Goal: Task Accomplishment & Management: Manage account settings

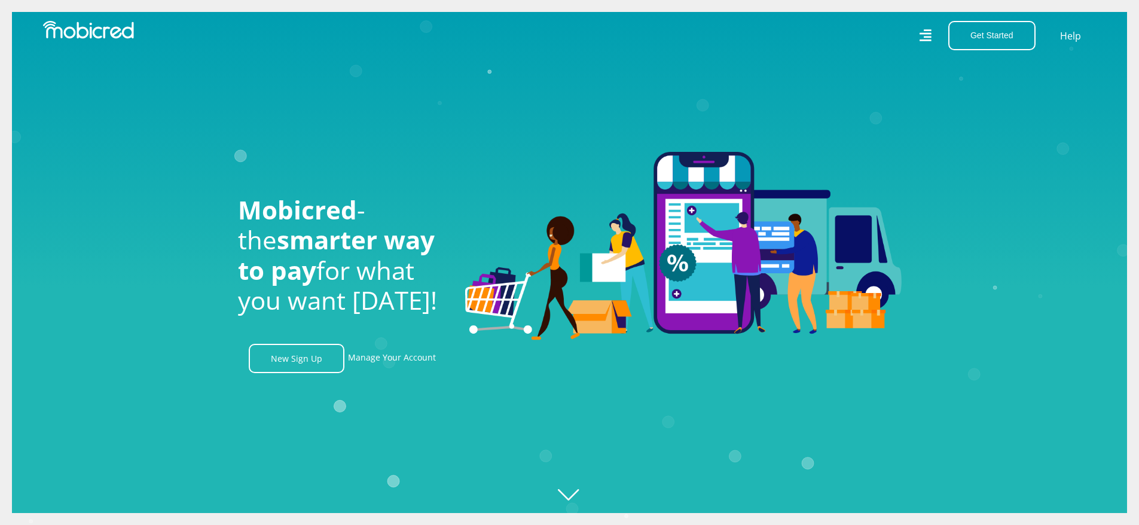
scroll to position [0, 852]
click at [416, 363] on link "Manage Your Account" at bounding box center [392, 358] width 88 height 29
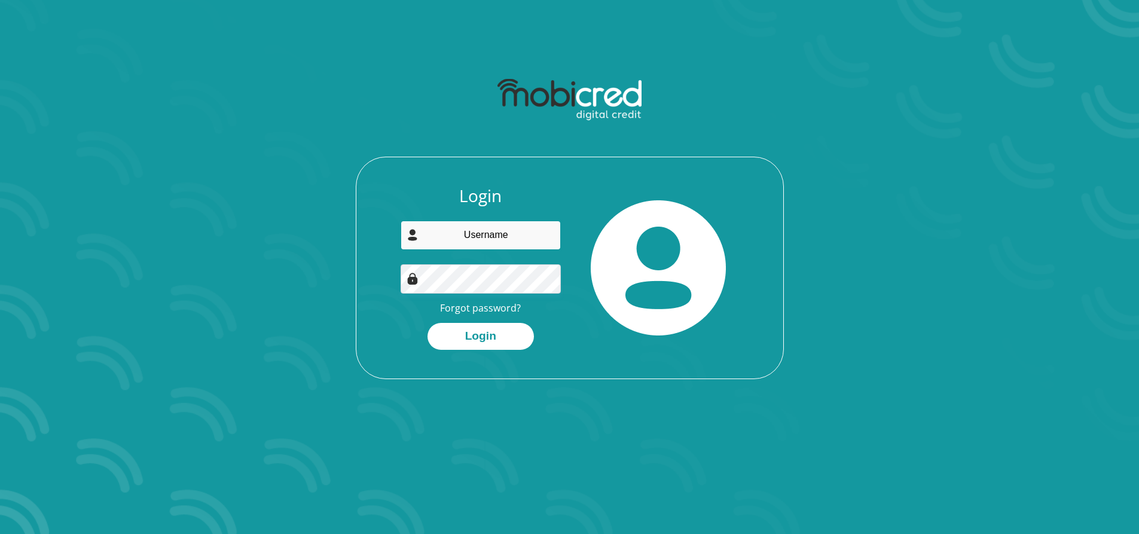
click at [447, 236] on input "email" at bounding box center [481, 235] width 160 height 29
type input "edward.jamessAMUEL@GMAIL.COM"
drag, startPoint x: 552, startPoint y: 236, endPoint x: 375, endPoint y: 247, distance: 177.3
click at [375, 247] on div "Login edward.jamessAMUEL@GMAIL.COM Forgot password? Login" at bounding box center [569, 282] width 427 height 193
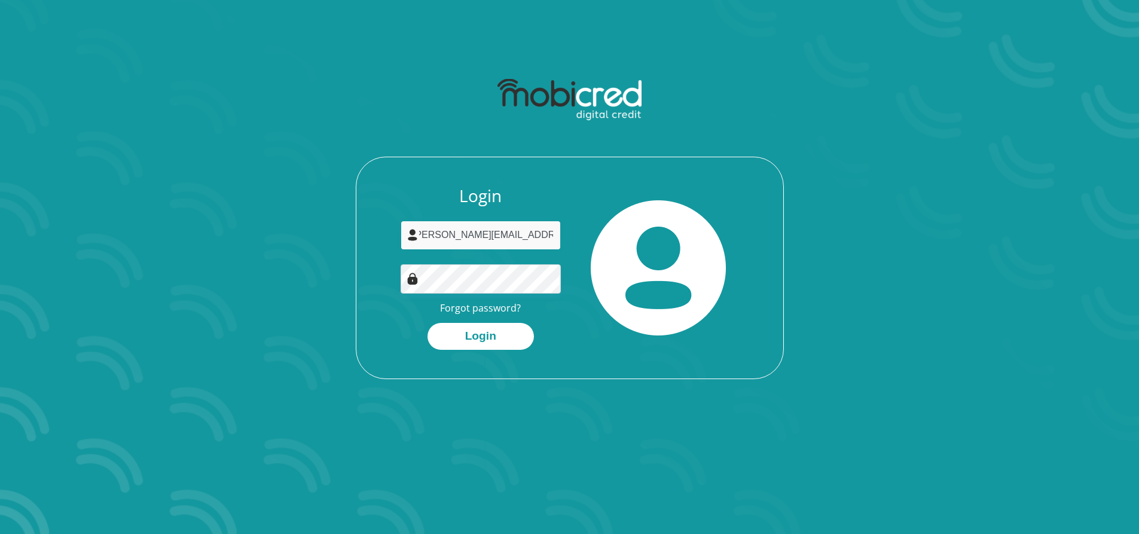
type input "edward.jamessamuel@gmail.com"
click at [473, 334] on button "Login" at bounding box center [481, 336] width 106 height 27
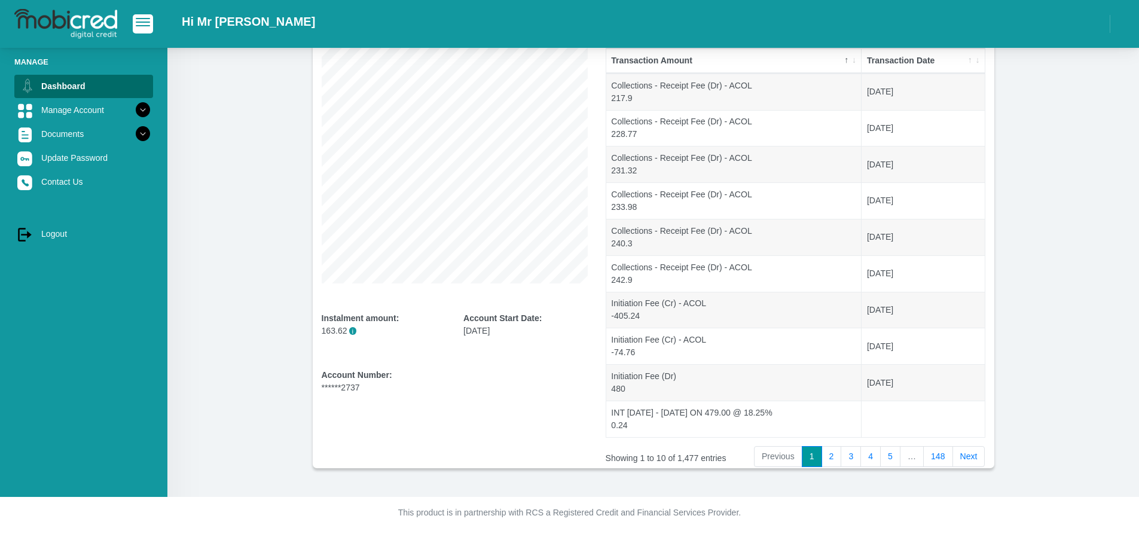
scroll to position [141, 0]
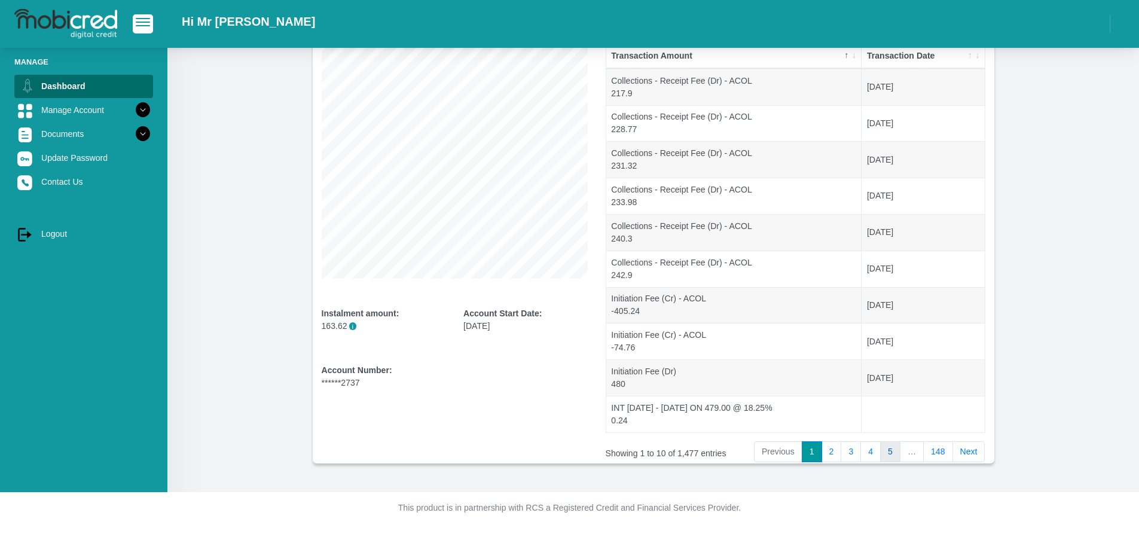
click at [894, 456] on link "5" at bounding box center [890, 452] width 20 height 22
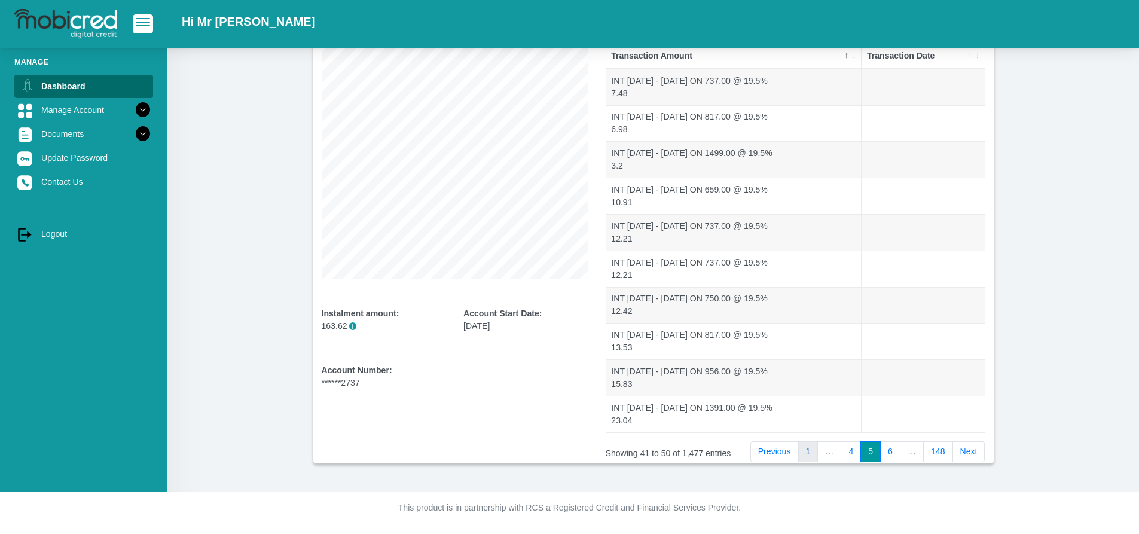
click at [812, 448] on link "1" at bounding box center [808, 452] width 20 height 22
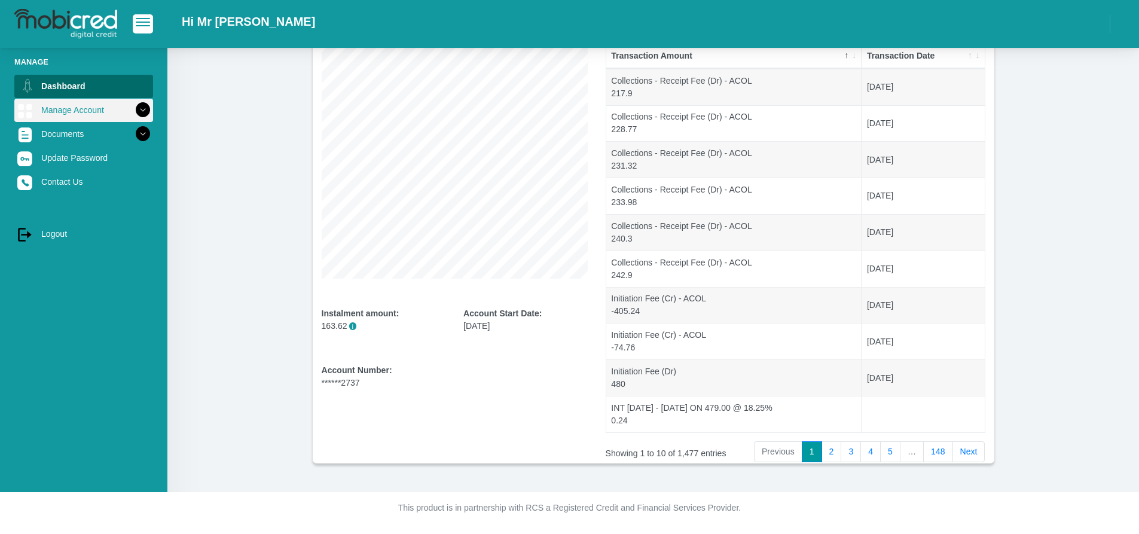
click at [79, 108] on link "Manage Account" at bounding box center [83, 110] width 139 height 23
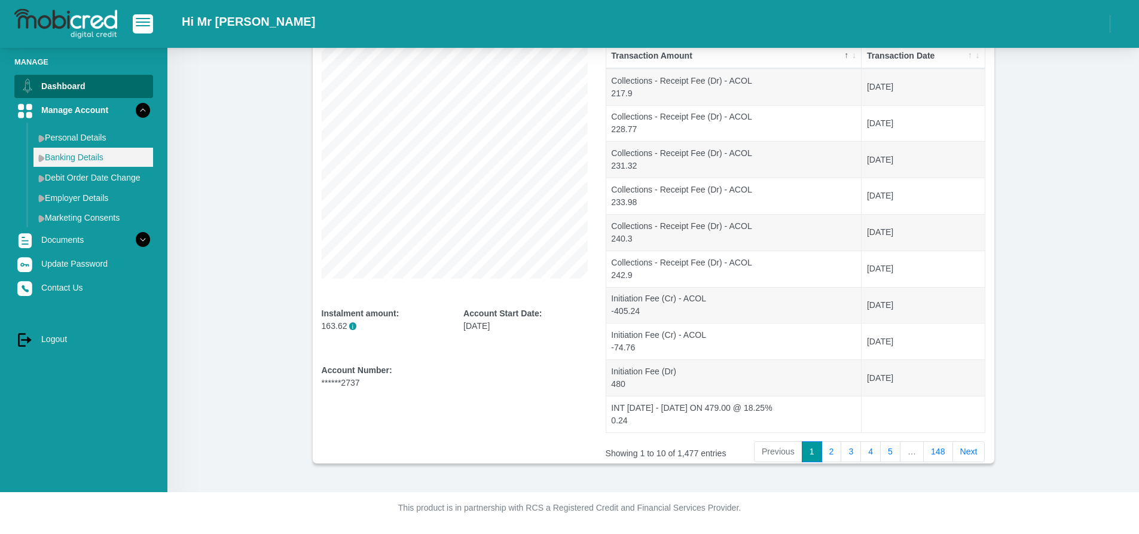
click at [78, 156] on link "Banking Details" at bounding box center [93, 157] width 120 height 19
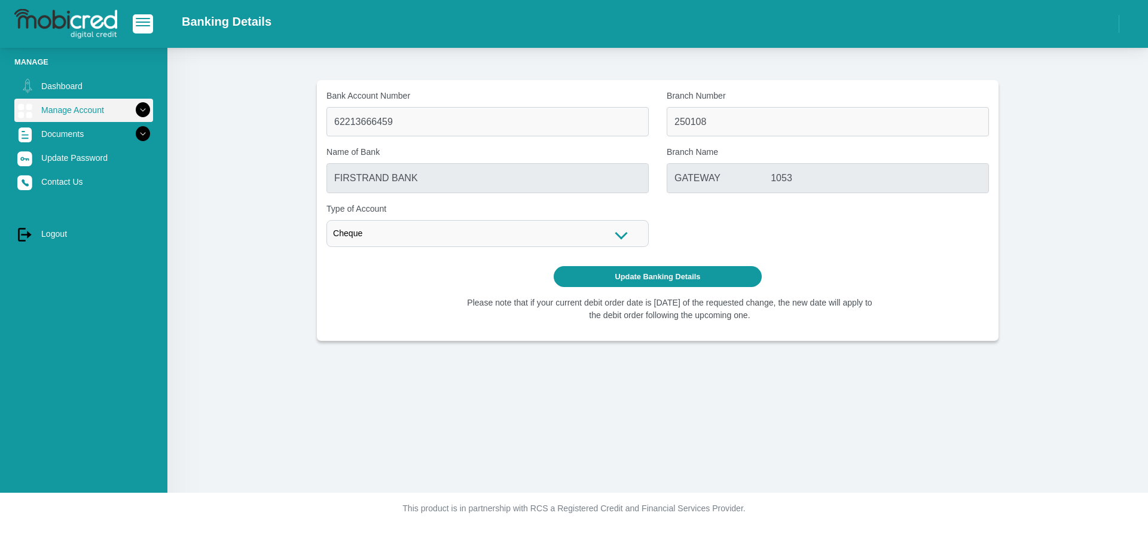
click at [77, 111] on link "Manage Account" at bounding box center [83, 110] width 139 height 23
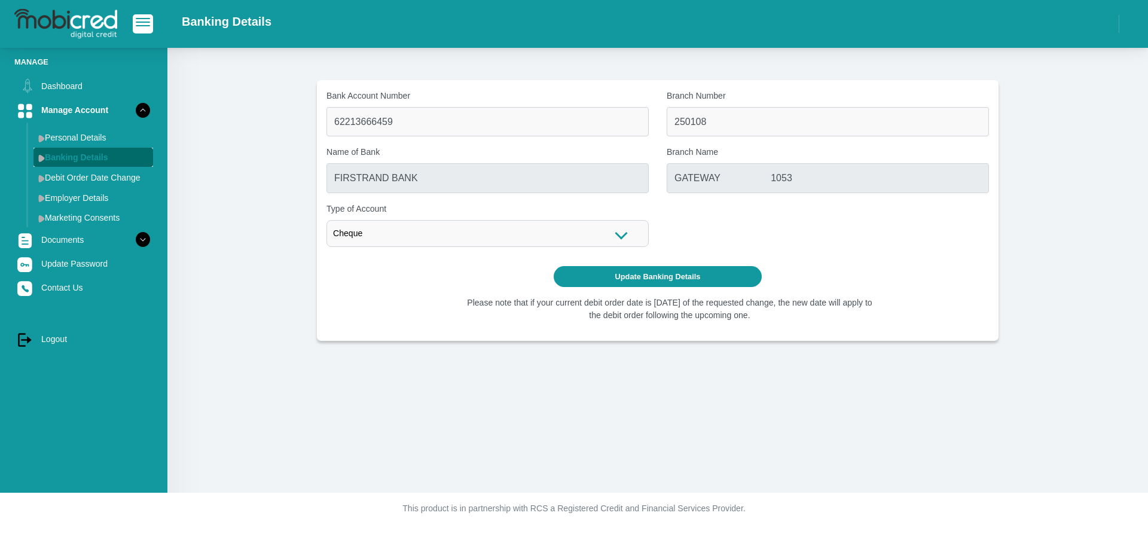
click at [78, 155] on link "Banking Details" at bounding box center [93, 157] width 120 height 19
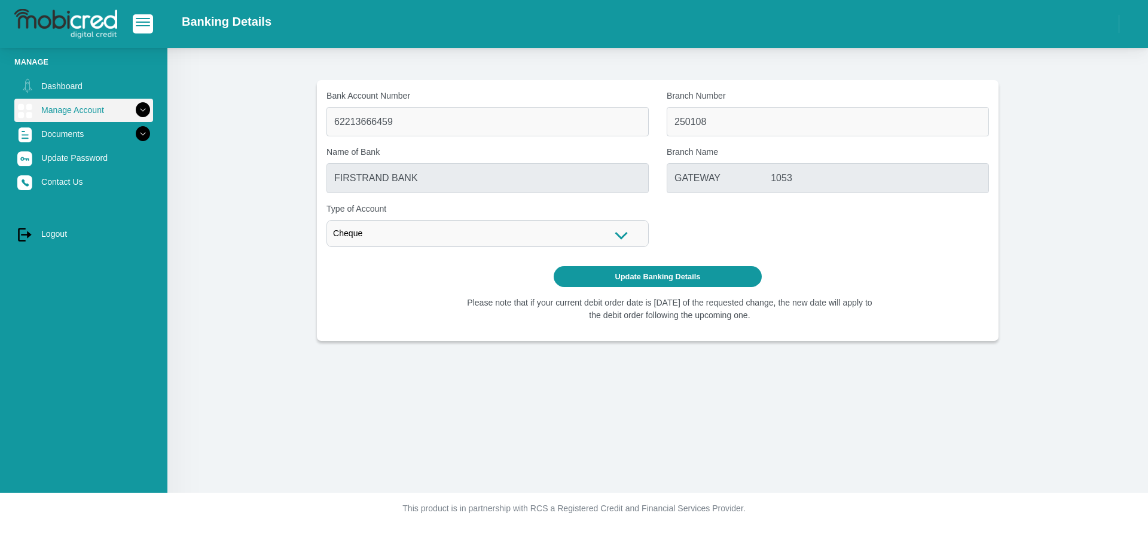
click at [78, 109] on link "Manage Account" at bounding box center [83, 110] width 139 height 23
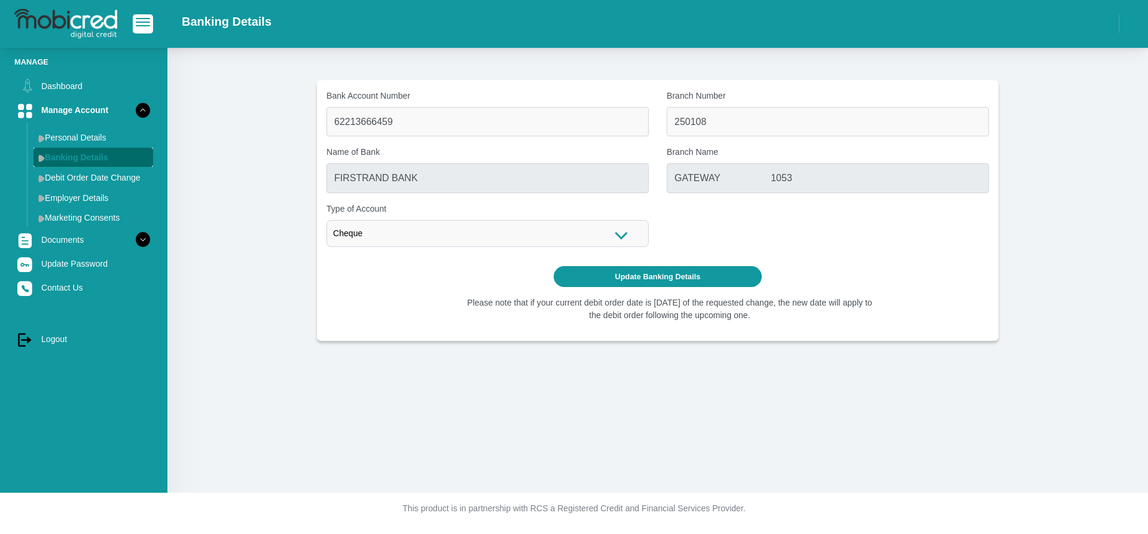
click at [77, 157] on link "Banking Details" at bounding box center [93, 157] width 120 height 19
click at [72, 197] on link "Employer Details" at bounding box center [93, 197] width 120 height 19
click at [80, 157] on link "Banking Details" at bounding box center [93, 157] width 120 height 19
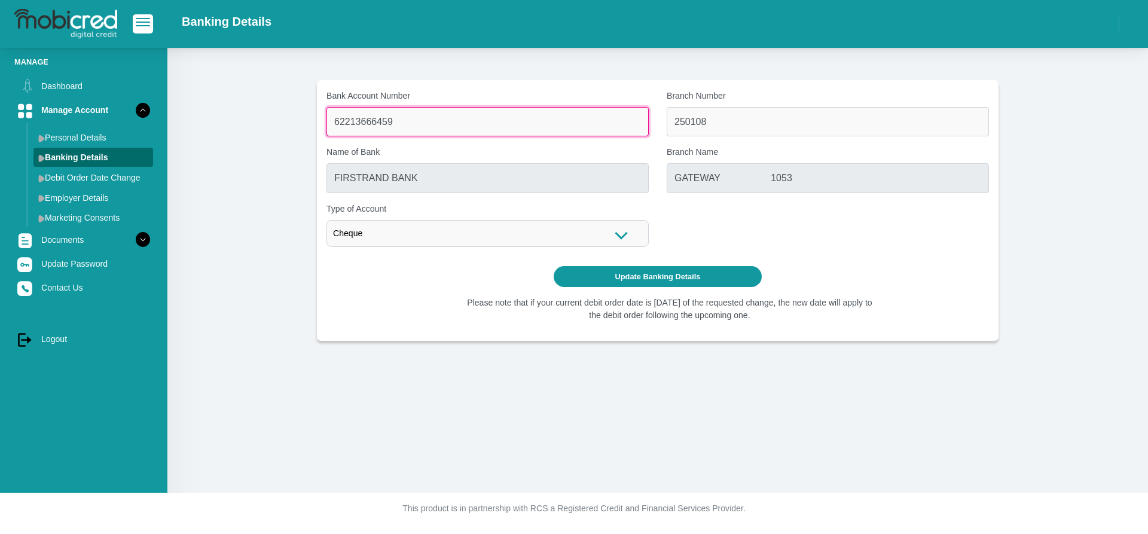
drag, startPoint x: 397, startPoint y: 121, endPoint x: 300, endPoint y: 114, distance: 97.8
click at [300, 114] on section "Bank Account Number 62213666459 Branch Number 250108 Name of Bank FIRSTRAND BAN…" at bounding box center [657, 210] width 945 height 261
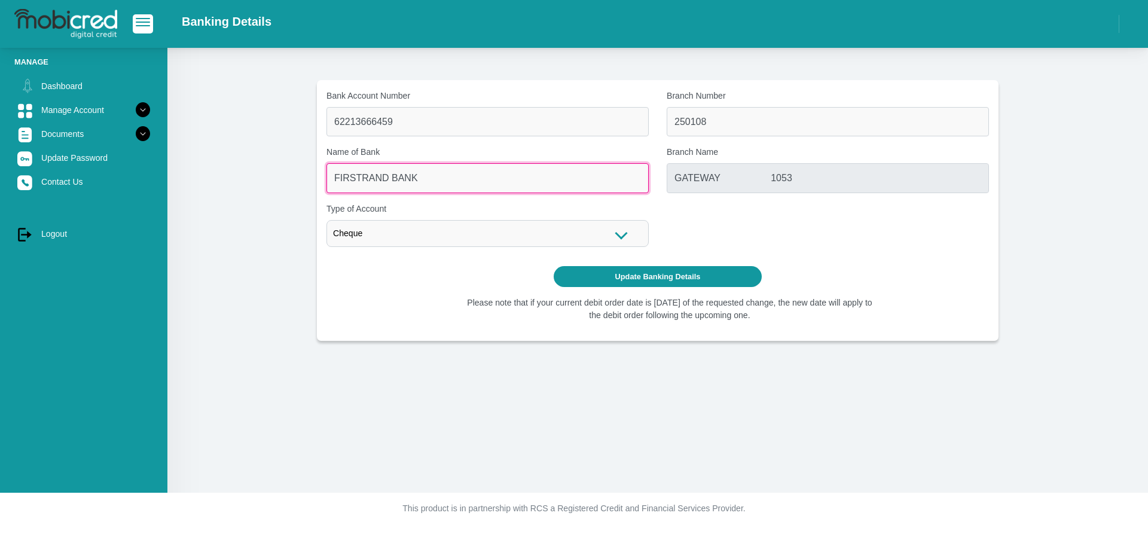
click at [420, 180] on input "FIRSTRAND BANK" at bounding box center [487, 177] width 322 height 29
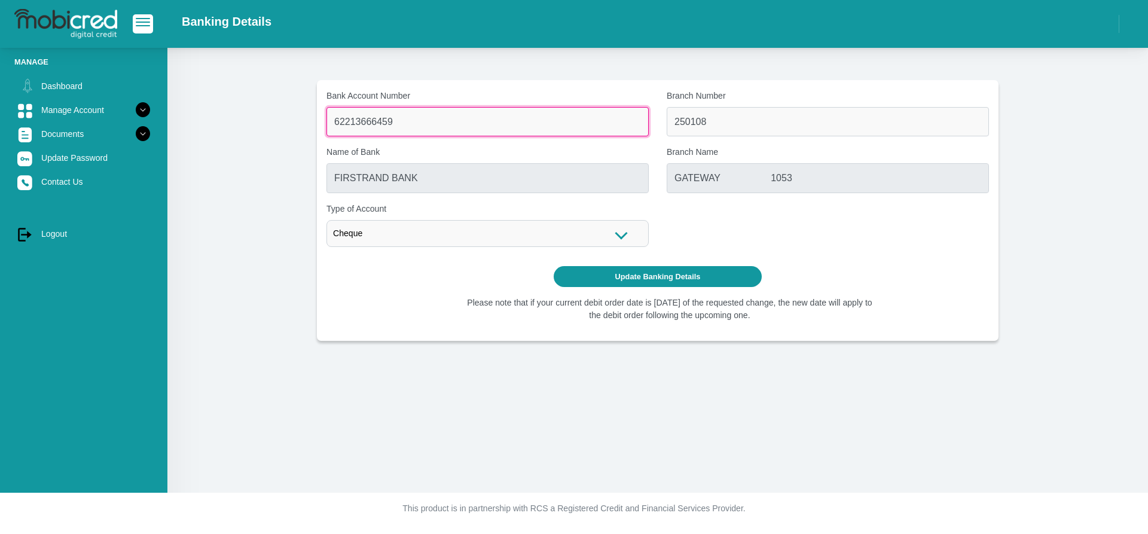
click at [417, 124] on input "62213666459" at bounding box center [487, 121] width 322 height 29
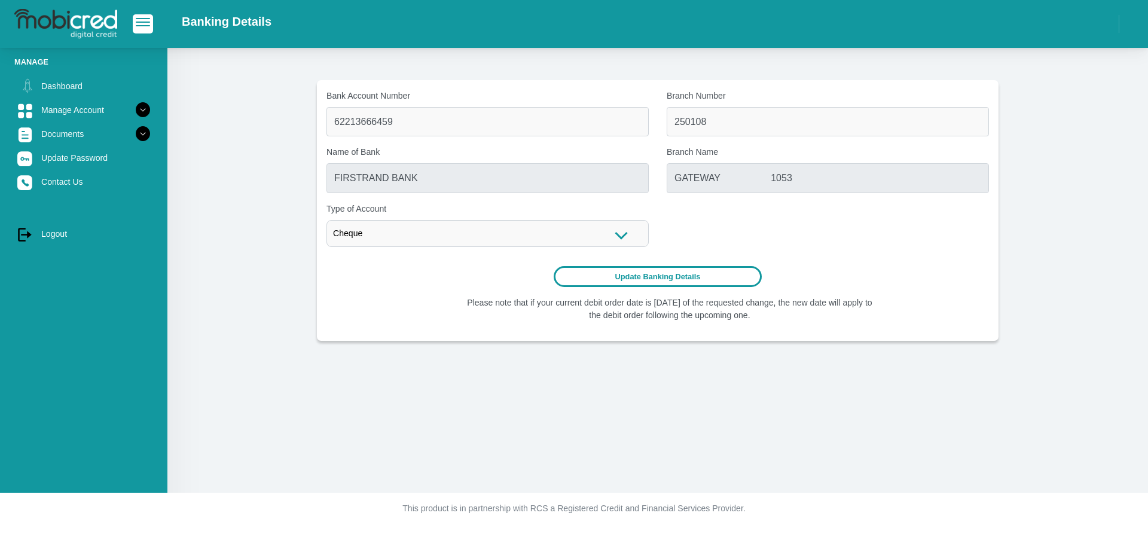
click at [659, 280] on button "Update Banking Details" at bounding box center [658, 276] width 209 height 21
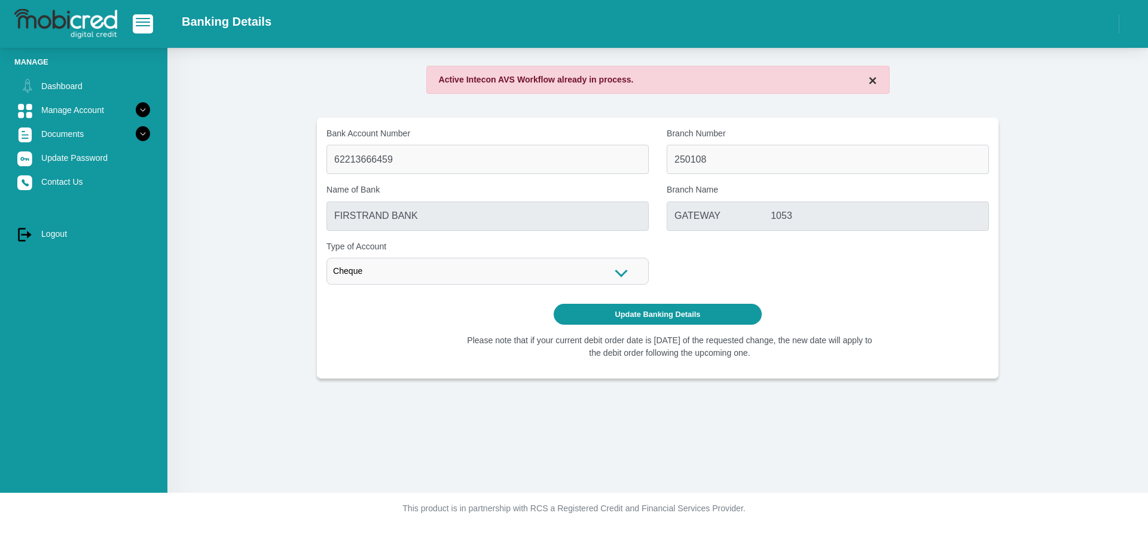
click at [871, 78] on button "×" at bounding box center [872, 81] width 8 height 14
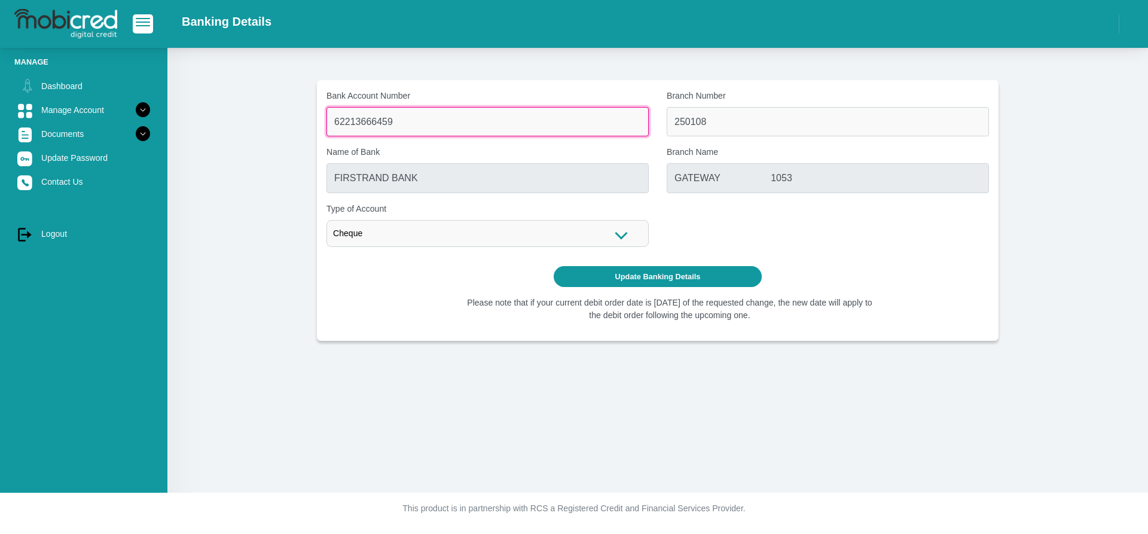
click at [405, 124] on input "62213666459" at bounding box center [487, 121] width 322 height 29
type input "6"
type input "4122463190"
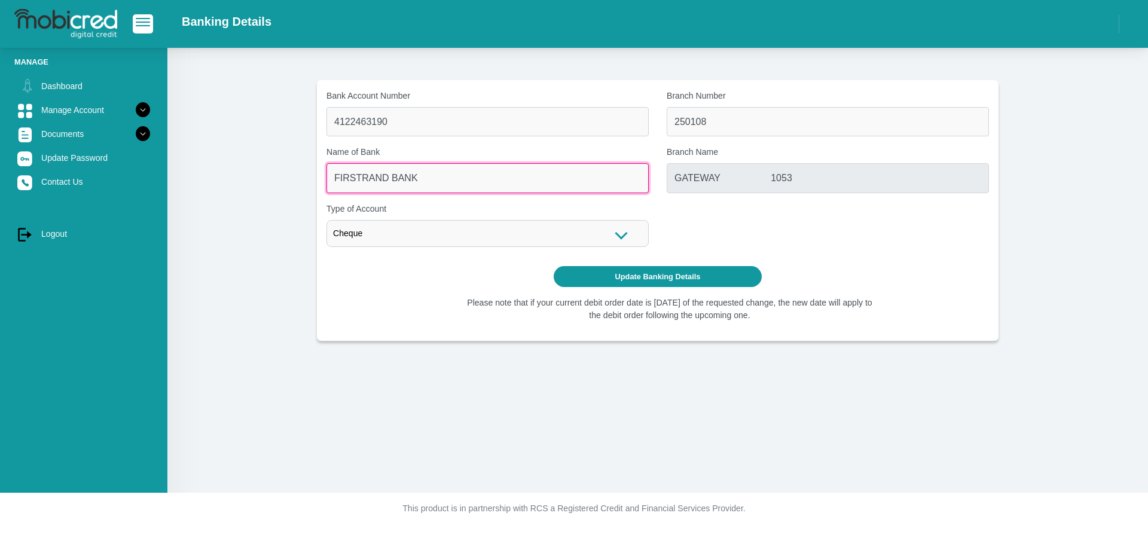
click at [435, 183] on input "FIRSTRAND BANK" at bounding box center [487, 177] width 322 height 29
drag, startPoint x: 431, startPoint y: 178, endPoint x: 303, endPoint y: 173, distance: 128.0
click at [303, 173] on section "Bank Account Number 4122463190 Branch Number 250108 Name of Bank FIRSTRAND BANK…" at bounding box center [657, 203] width 945 height 275
click at [438, 176] on input "FIRSTRAND BANK" at bounding box center [487, 177] width 322 height 29
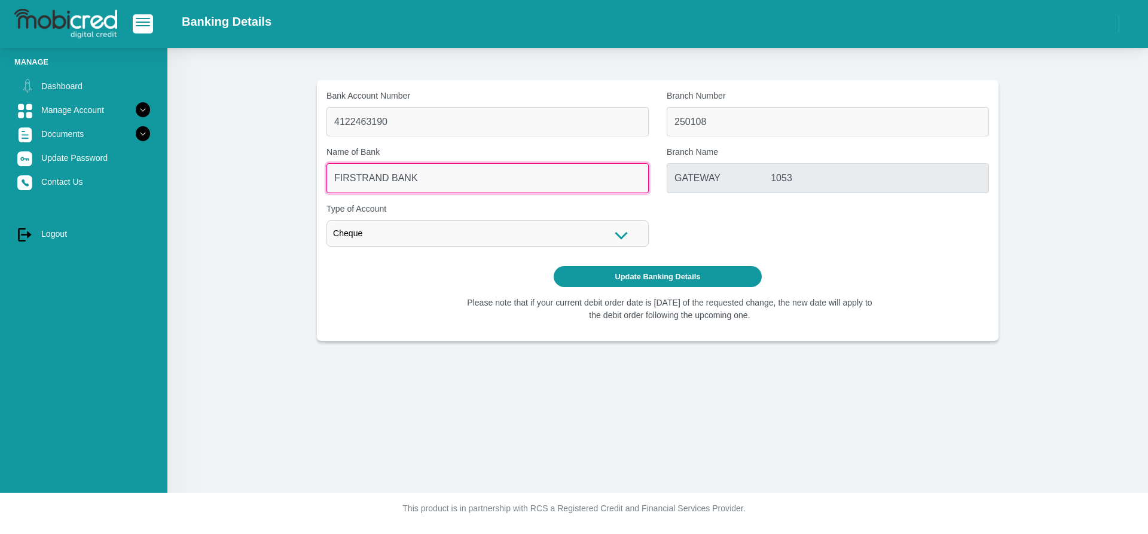
click at [438, 176] on input "FIRSTRAND BANK" at bounding box center [487, 177] width 322 height 29
click at [624, 183] on input "FIRSTRAND BANK" at bounding box center [487, 177] width 322 height 29
drag, startPoint x: 420, startPoint y: 178, endPoint x: 327, endPoint y: 175, distance: 93.3
click at [327, 175] on input "FIRSTRAND BANK" at bounding box center [487, 177] width 322 height 29
click at [433, 181] on input "FIRSTRAND BANK" at bounding box center [487, 177] width 322 height 29
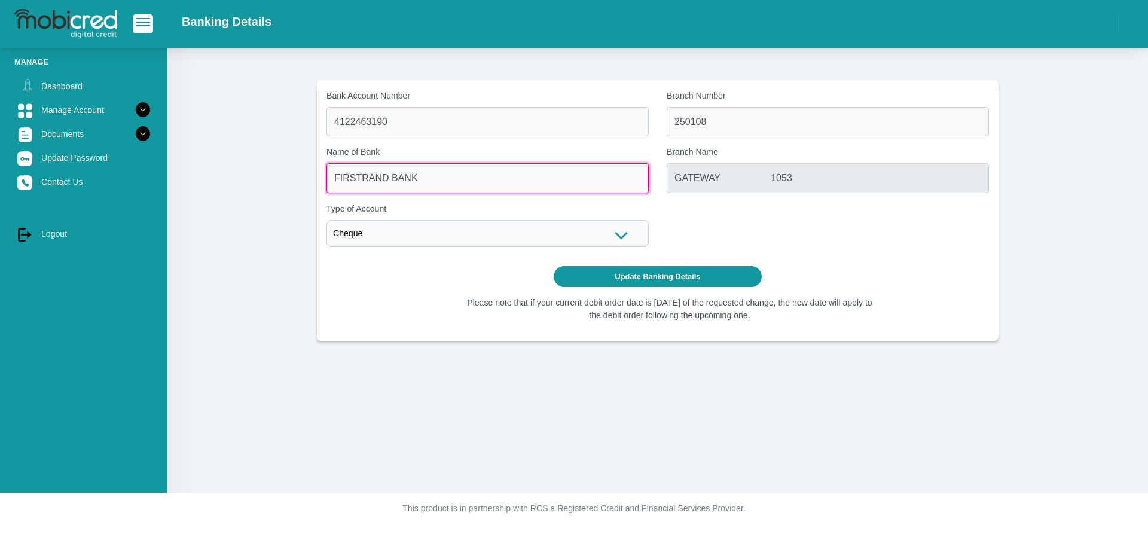
click at [433, 181] on input "FIRSTRAND BANK" at bounding box center [487, 177] width 322 height 29
drag, startPoint x: 433, startPoint y: 181, endPoint x: 330, endPoint y: 180, distance: 102.8
click at [330, 180] on input "FIRSTRAND BANK" at bounding box center [487, 177] width 322 height 29
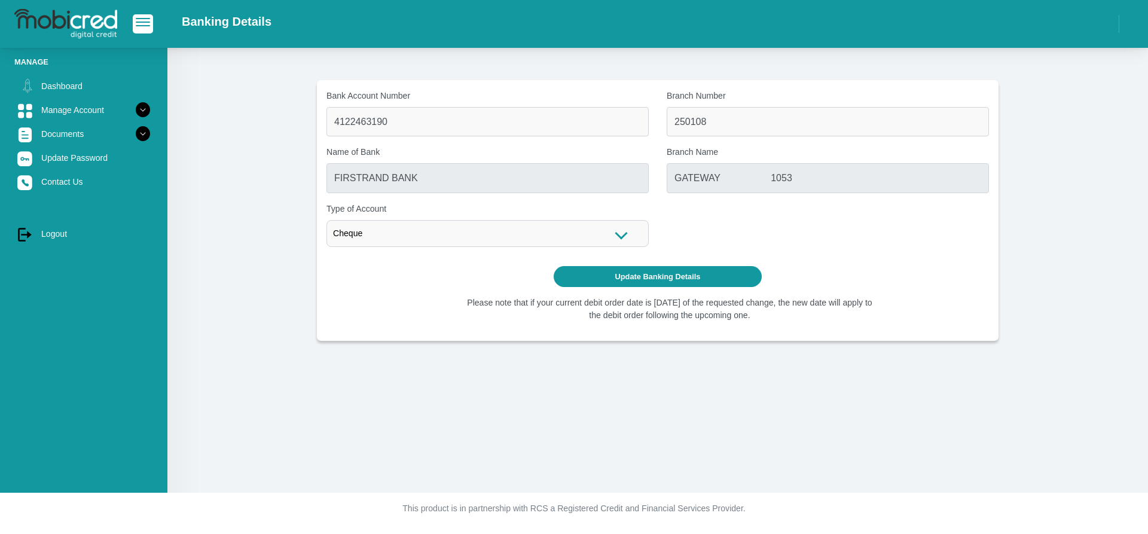
click at [577, 395] on div "Bank Account Number 4122463190 Branch Number 250108 Name of Bank FIRSTRAND BANK…" at bounding box center [657, 270] width 981 height 445
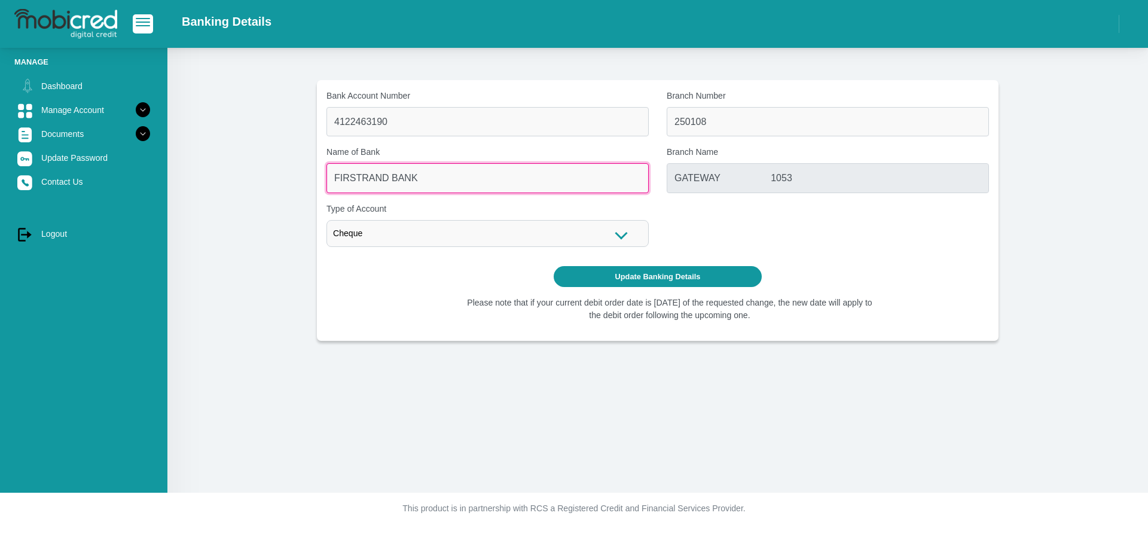
click at [420, 180] on input "FIRSTRAND BANK" at bounding box center [487, 177] width 322 height 29
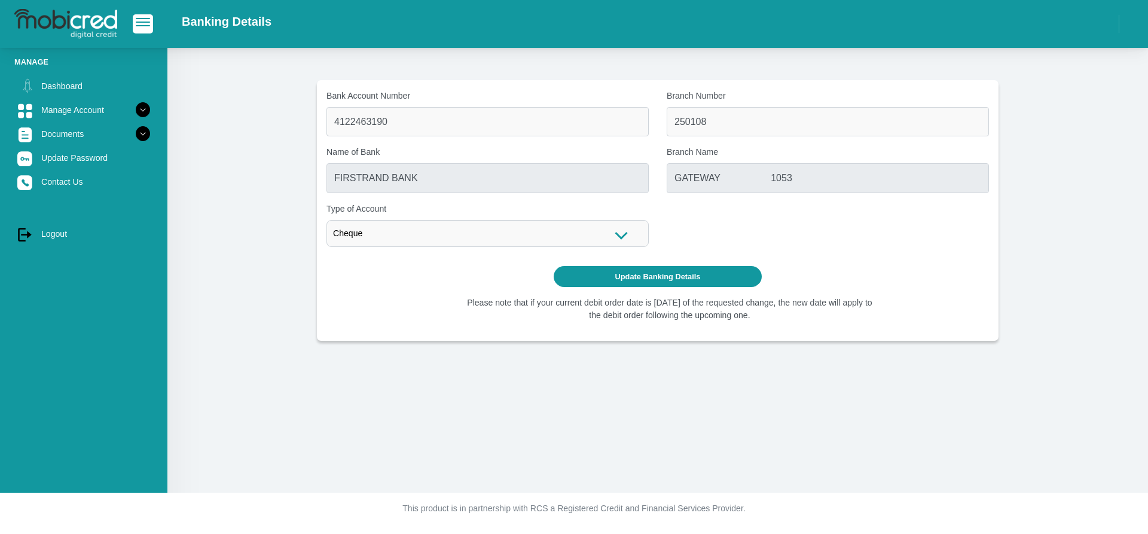
click at [423, 227] on div "Cheque" at bounding box center [487, 233] width 322 height 27
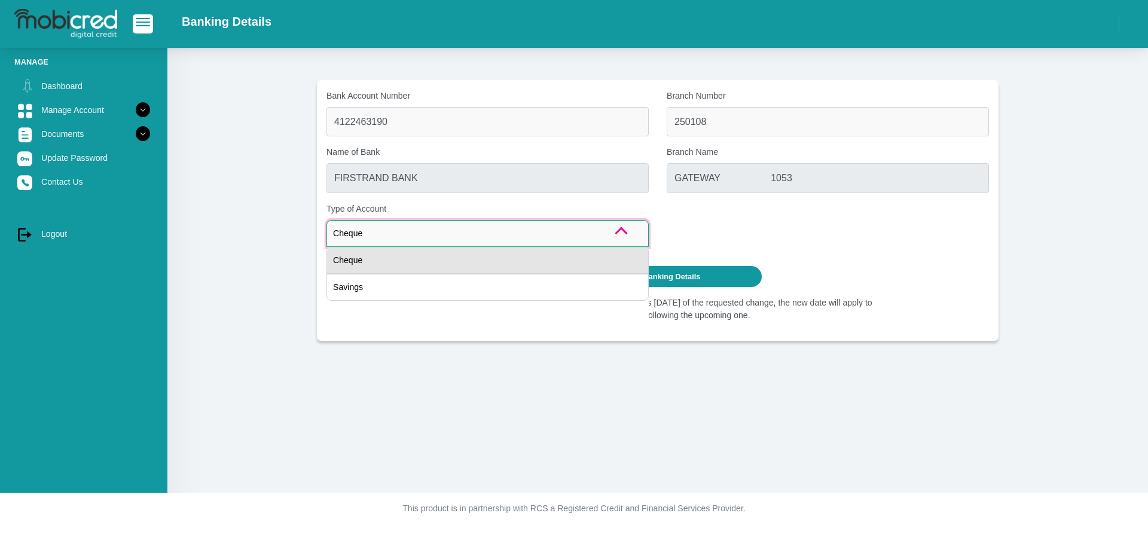
click at [416, 267] on div "Cheque" at bounding box center [487, 260] width 322 height 27
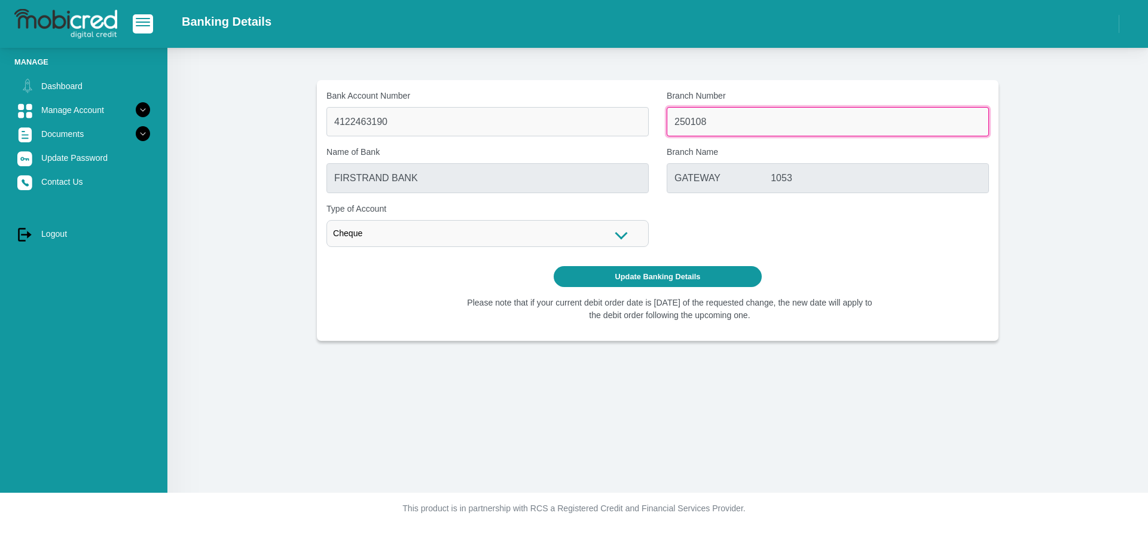
click at [716, 123] on input "250108" at bounding box center [828, 121] width 322 height 29
type input "2"
type input "630025"
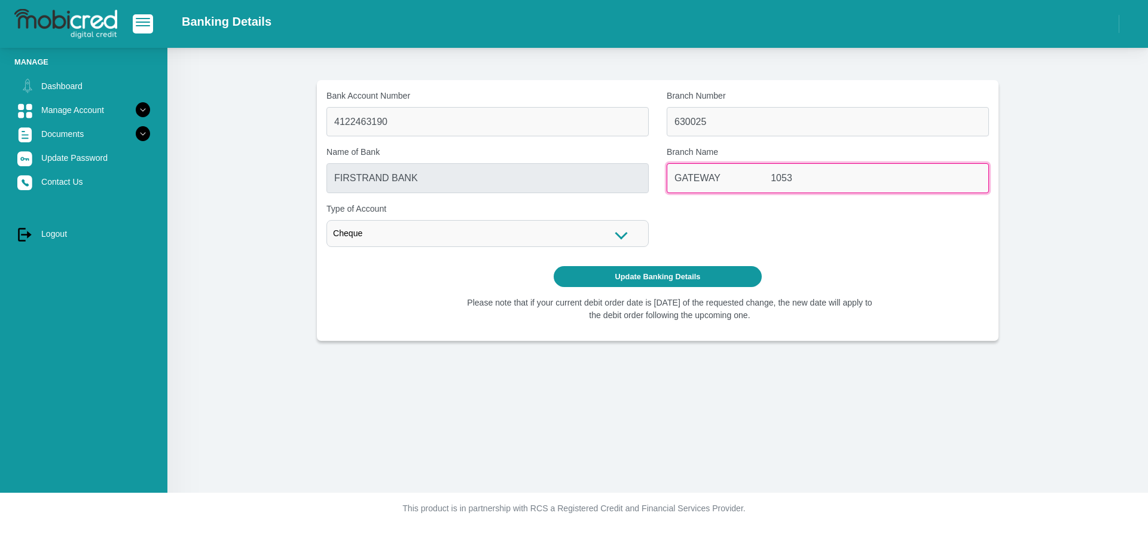
click at [744, 180] on input "GATEWAY 1053" at bounding box center [828, 177] width 322 height 29
type input "ABSA BANK"
type input "FI MIDDLE OFFICE"
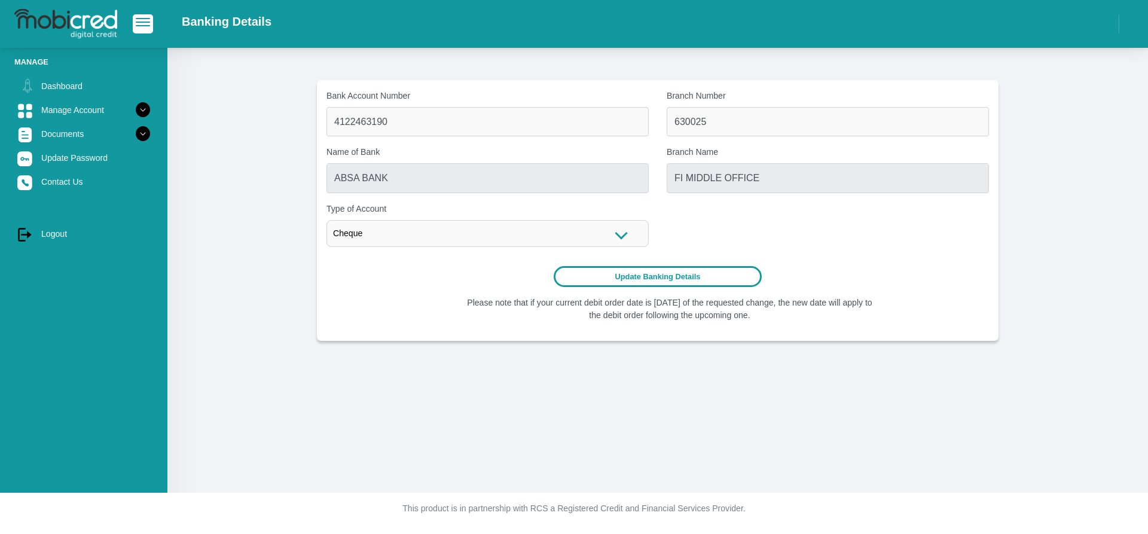
click at [657, 278] on button "Update Banking Details" at bounding box center [658, 276] width 209 height 21
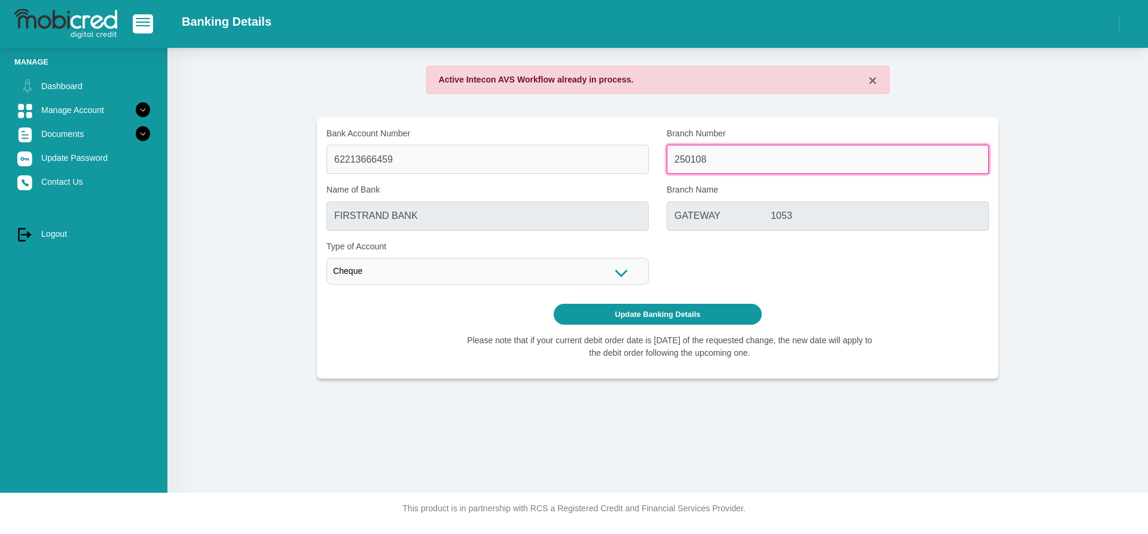
click at [726, 163] on input "250108" at bounding box center [828, 159] width 322 height 29
type input "2"
type input "630025"
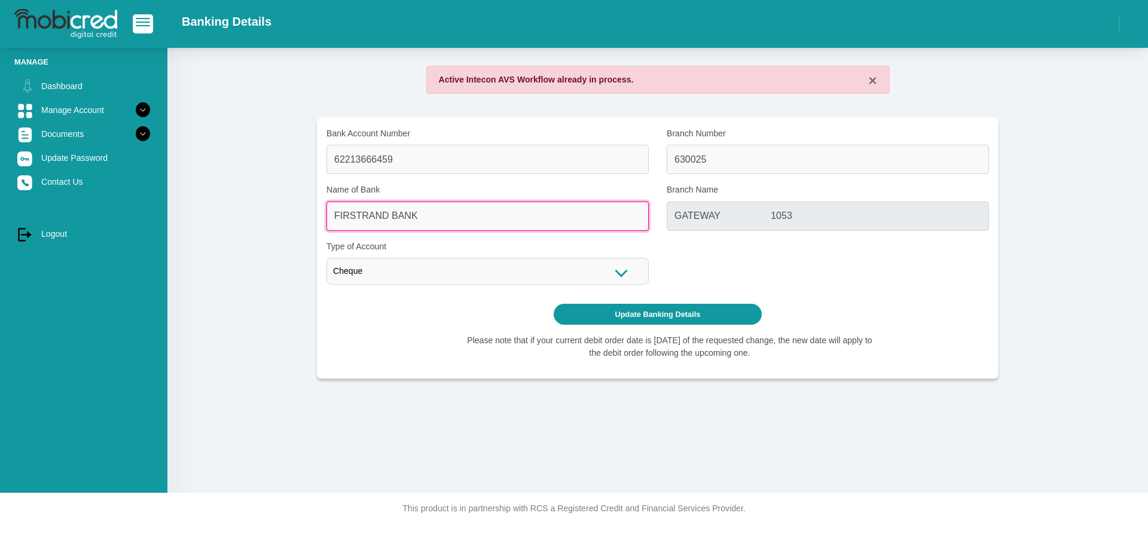
click at [549, 218] on input "FIRSTRAND BANK" at bounding box center [487, 215] width 322 height 29
type input "ABSA BANK"
type input "FI MIDDLE OFFICE"
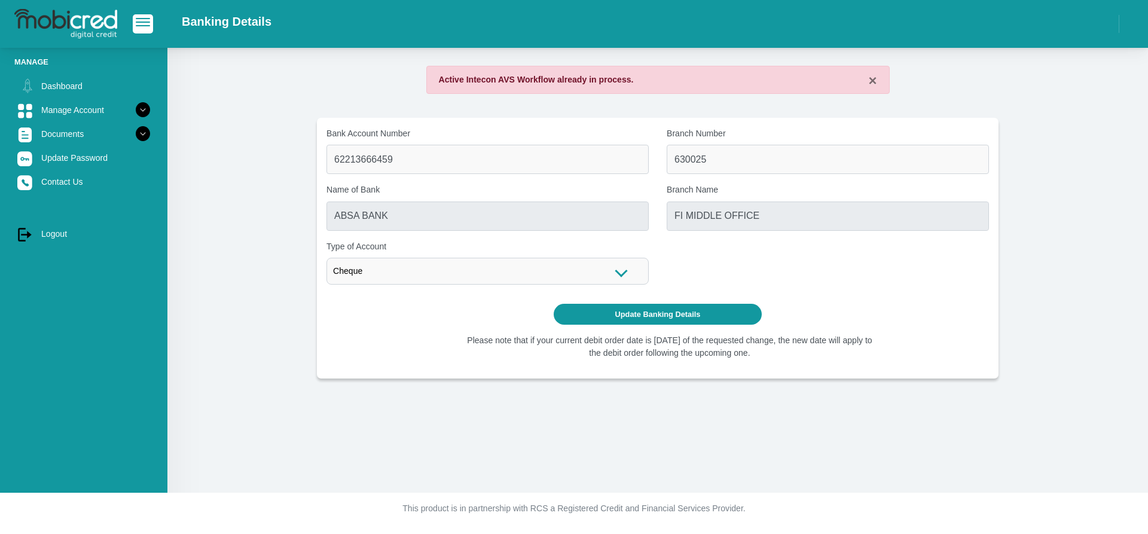
click at [621, 271] on div "Cheque" at bounding box center [487, 271] width 322 height 27
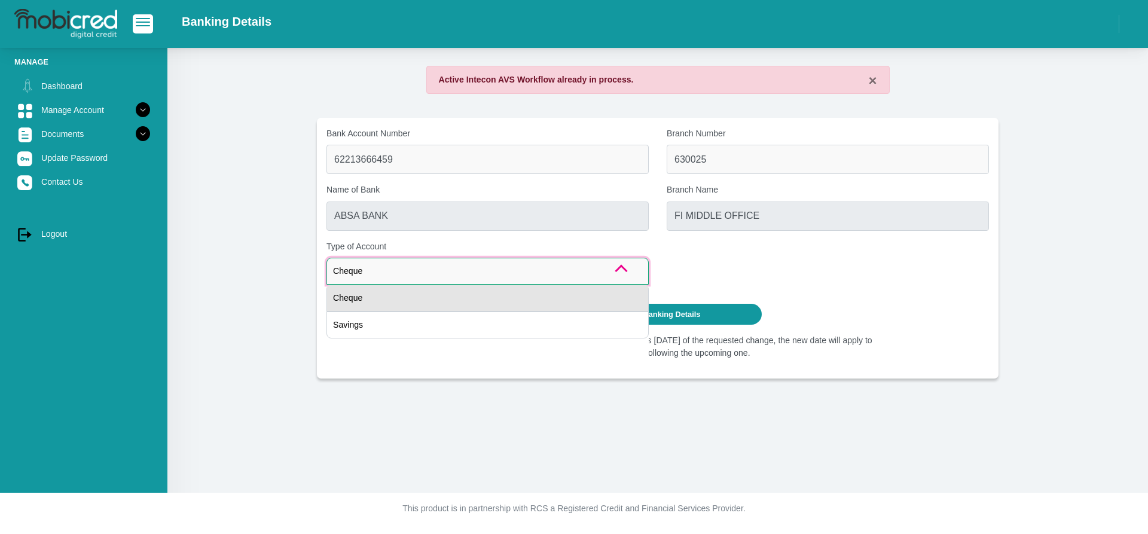
click at [346, 297] on div "Cheque" at bounding box center [487, 298] width 322 height 27
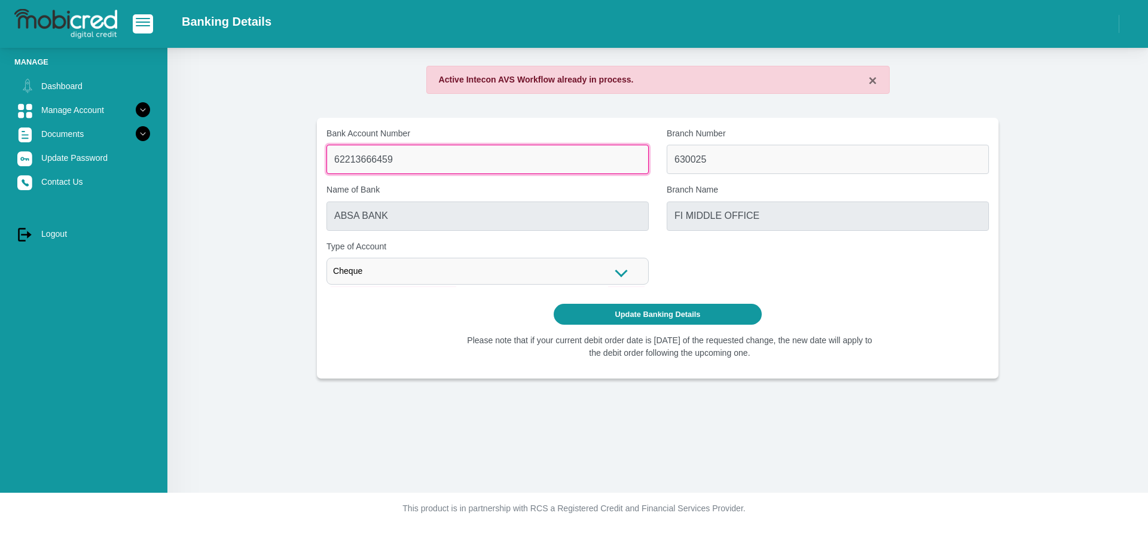
drag, startPoint x: 405, startPoint y: 158, endPoint x: 278, endPoint y: 149, distance: 127.0
click at [278, 149] on section "× Active Intecon AVS Workflow already in process. Bank Account Number 622136664…" at bounding box center [657, 222] width 945 height 313
type input "4122463190"
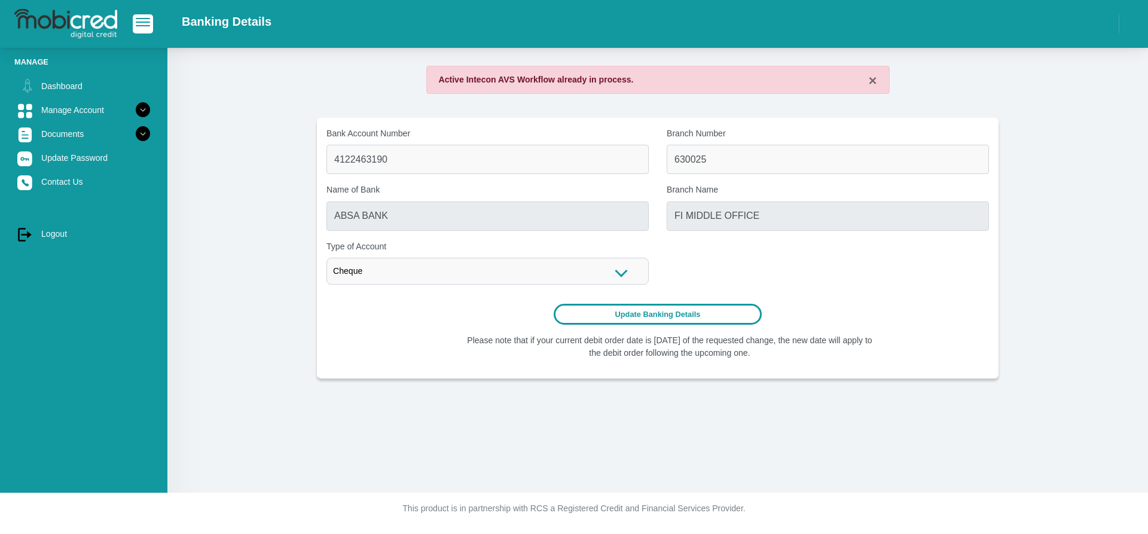
click at [644, 316] on button "Update Banking Details" at bounding box center [658, 314] width 209 height 21
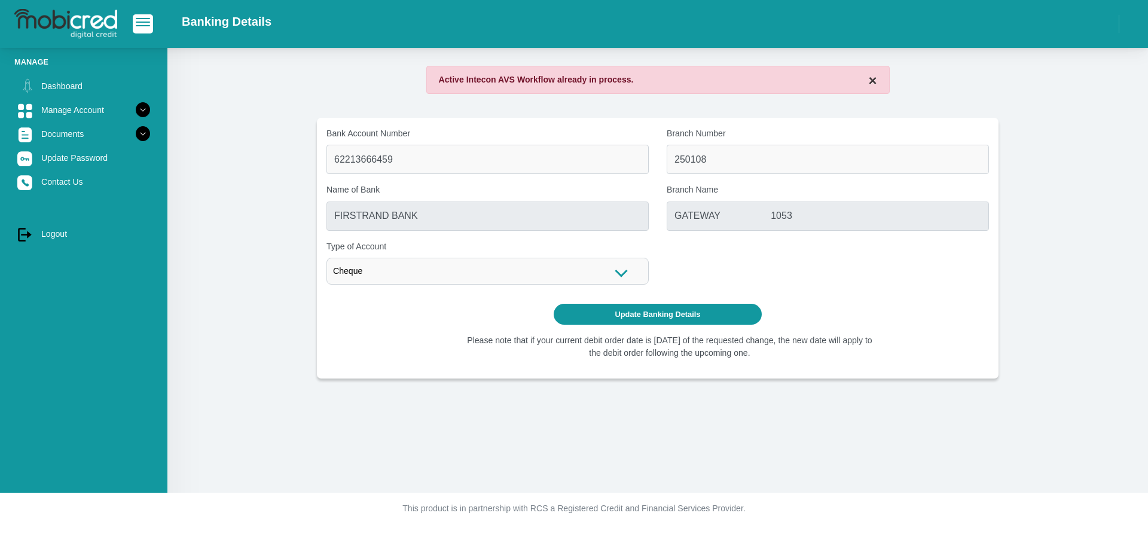
click at [872, 82] on button "×" at bounding box center [872, 81] width 8 height 14
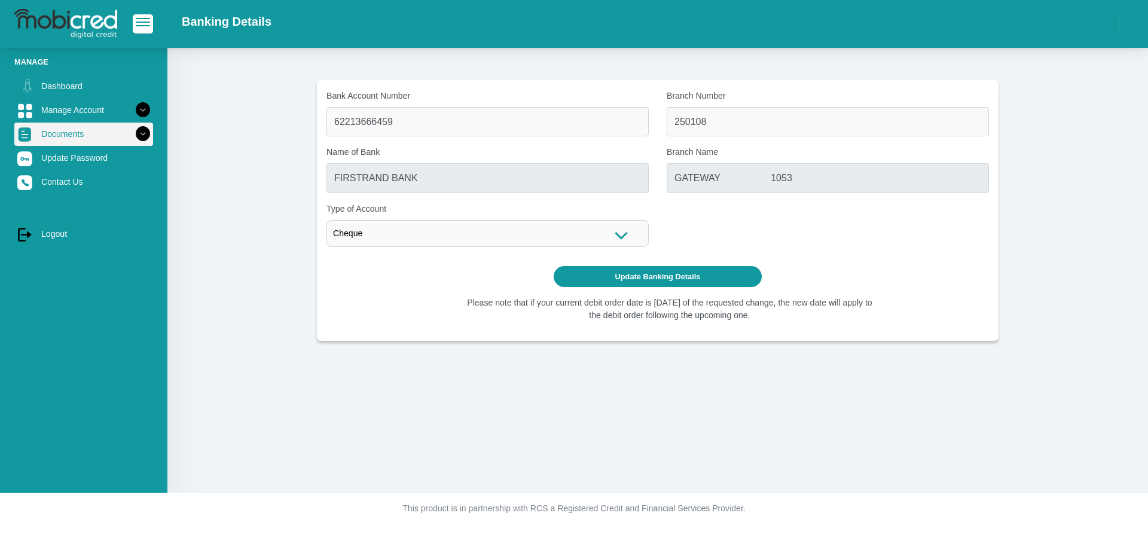
click at [63, 129] on link "Documents" at bounding box center [83, 134] width 139 height 23
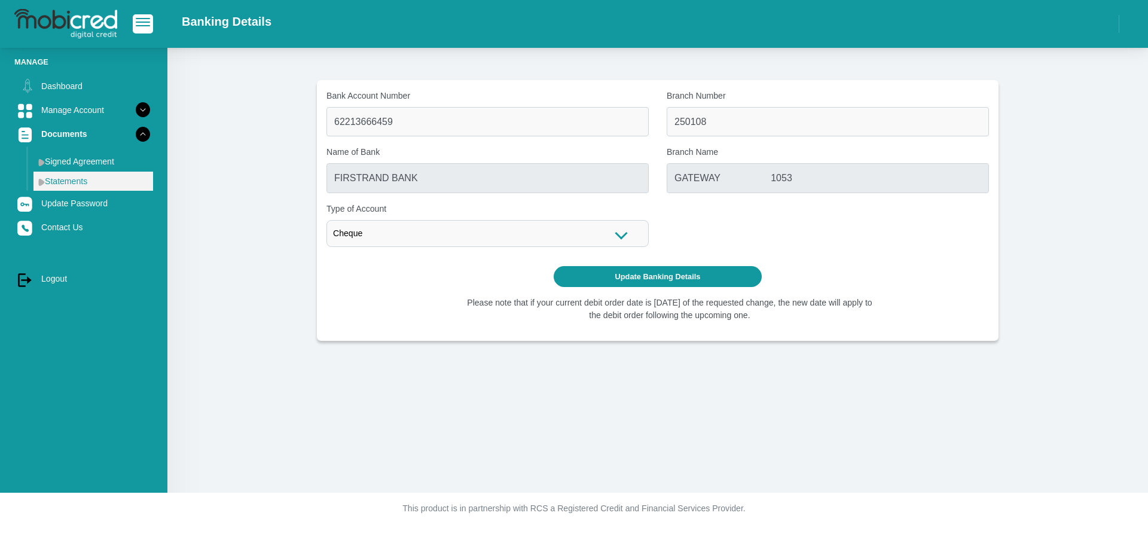
click at [65, 180] on link "Statements" at bounding box center [93, 181] width 120 height 19
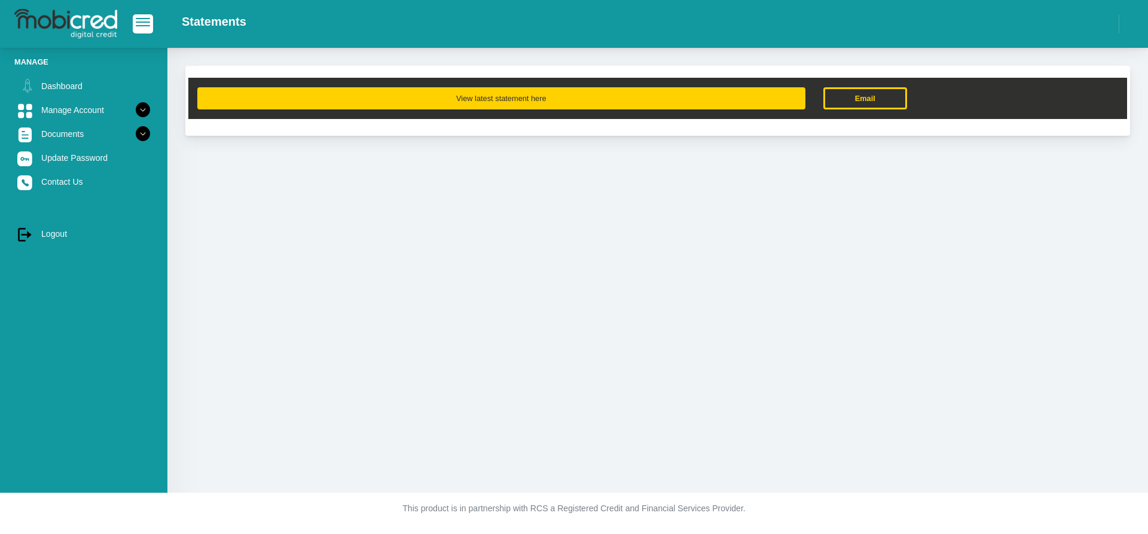
click at [493, 99] on button "View latest statement here" at bounding box center [501, 98] width 608 height 22
